Goal: Transaction & Acquisition: Purchase product/service

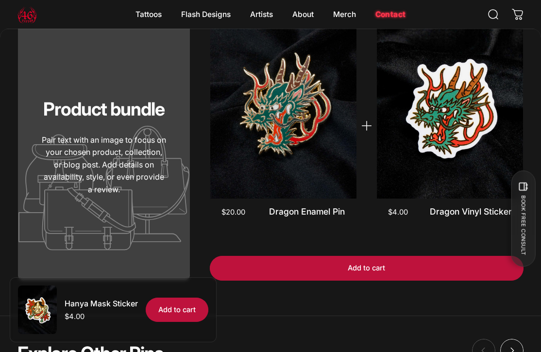
scroll to position [753, 0]
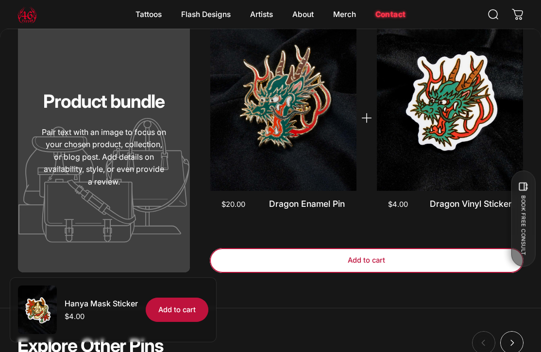
click at [274, 263] on span "button" at bounding box center [366, 261] width 471 height 50
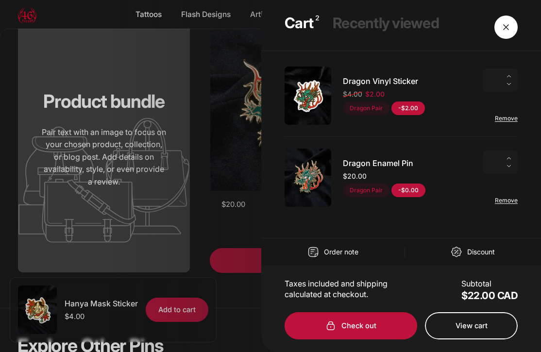
click at [511, 20] on button "Close" at bounding box center [506, 27] width 23 height 23
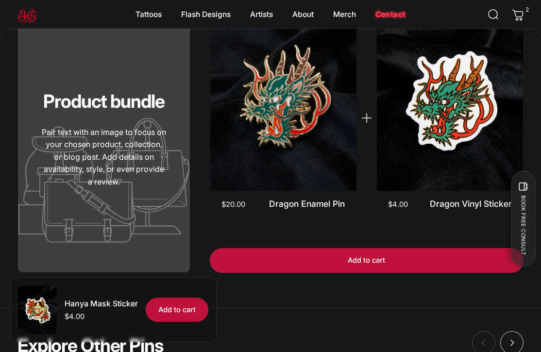
click at [520, 19] on icon at bounding box center [518, 15] width 10 height 10
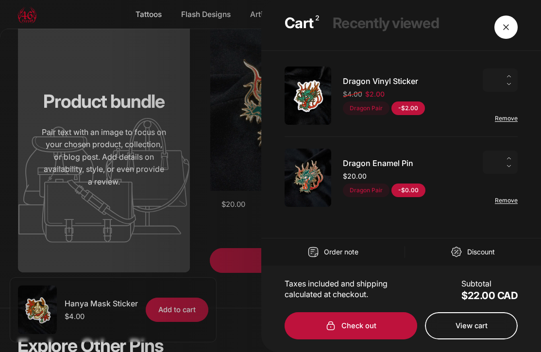
click at [508, 28] on span "Close" at bounding box center [506, 27] width 35 height 47
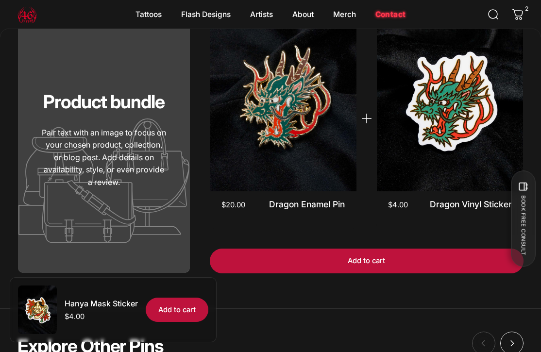
scroll to position [731, 0]
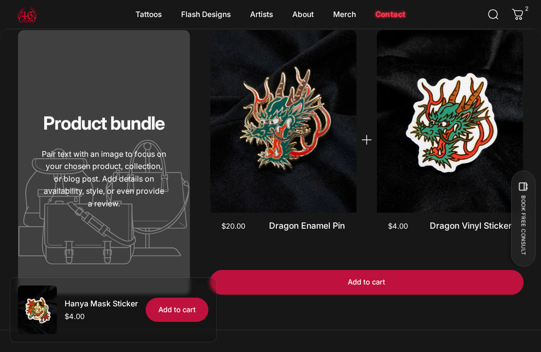
click at [80, 158] on p "Pair text with an image to focus on your chosen product, collection, or blog po…" at bounding box center [103, 179] width 125 height 62
click at [102, 103] on div "Product bundle Pair text with an image to focus on your chosen product, collect…" at bounding box center [104, 162] width 172 height 265
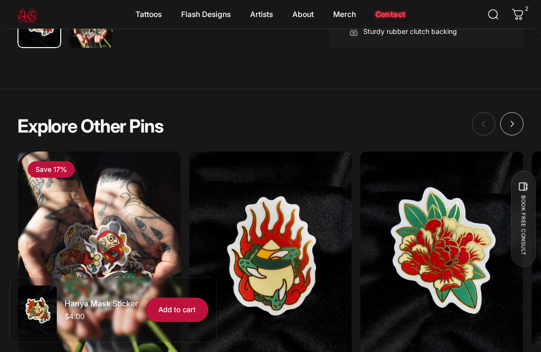
scroll to position [604, 0]
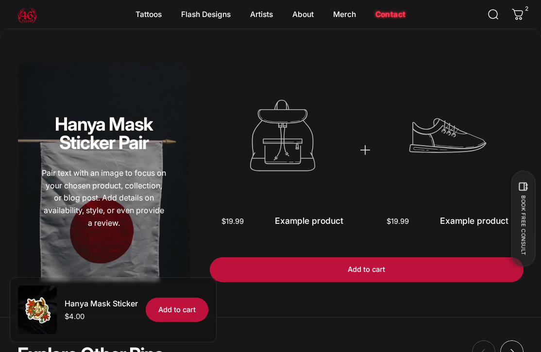
scroll to position [709, 0]
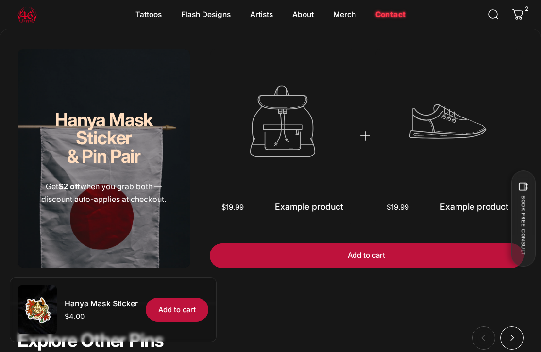
scroll to position [712, 0]
